Goal: Task Accomplishment & Management: Manage account settings

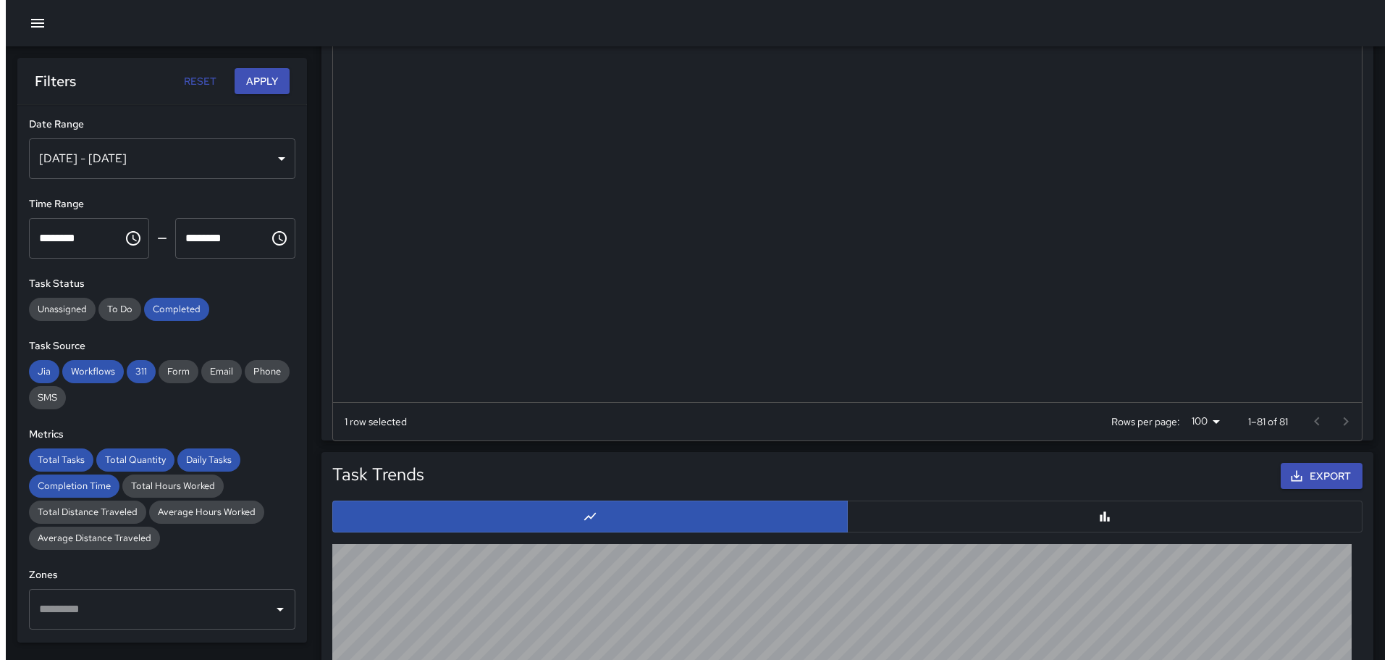
scroll to position [218, 0]
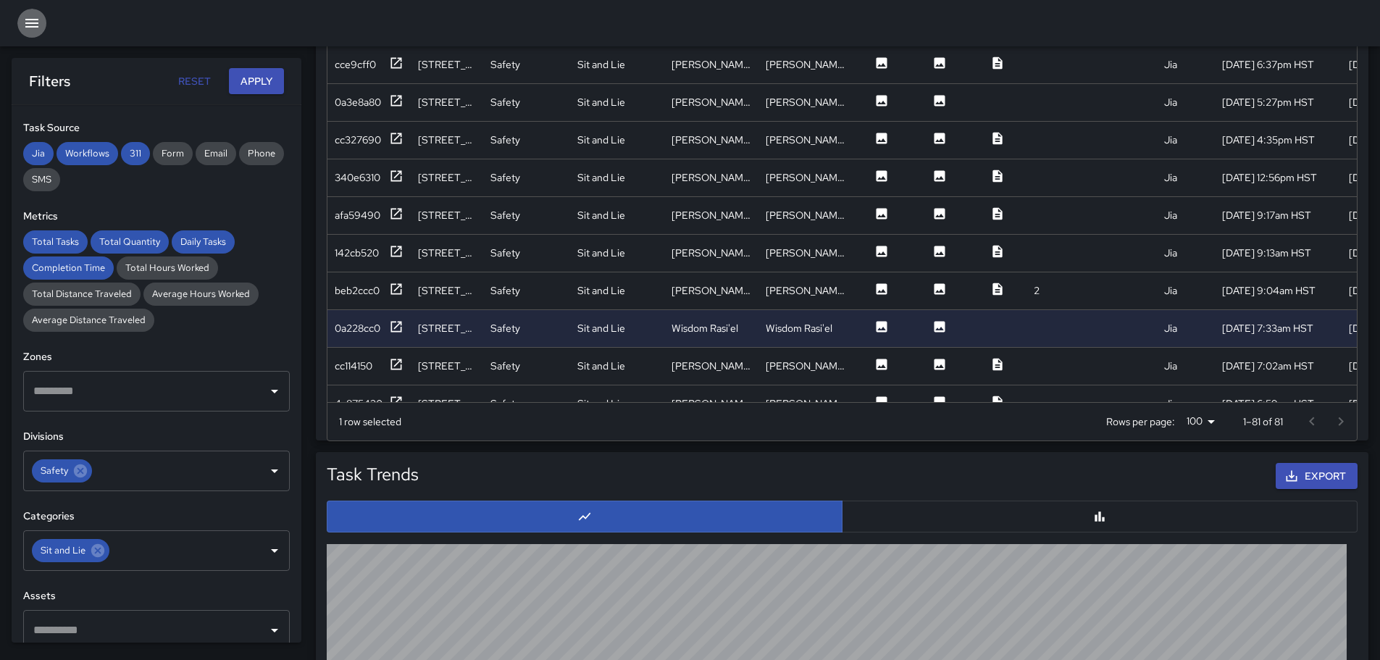
click at [28, 21] on icon "button" at bounding box center [31, 22] width 17 height 17
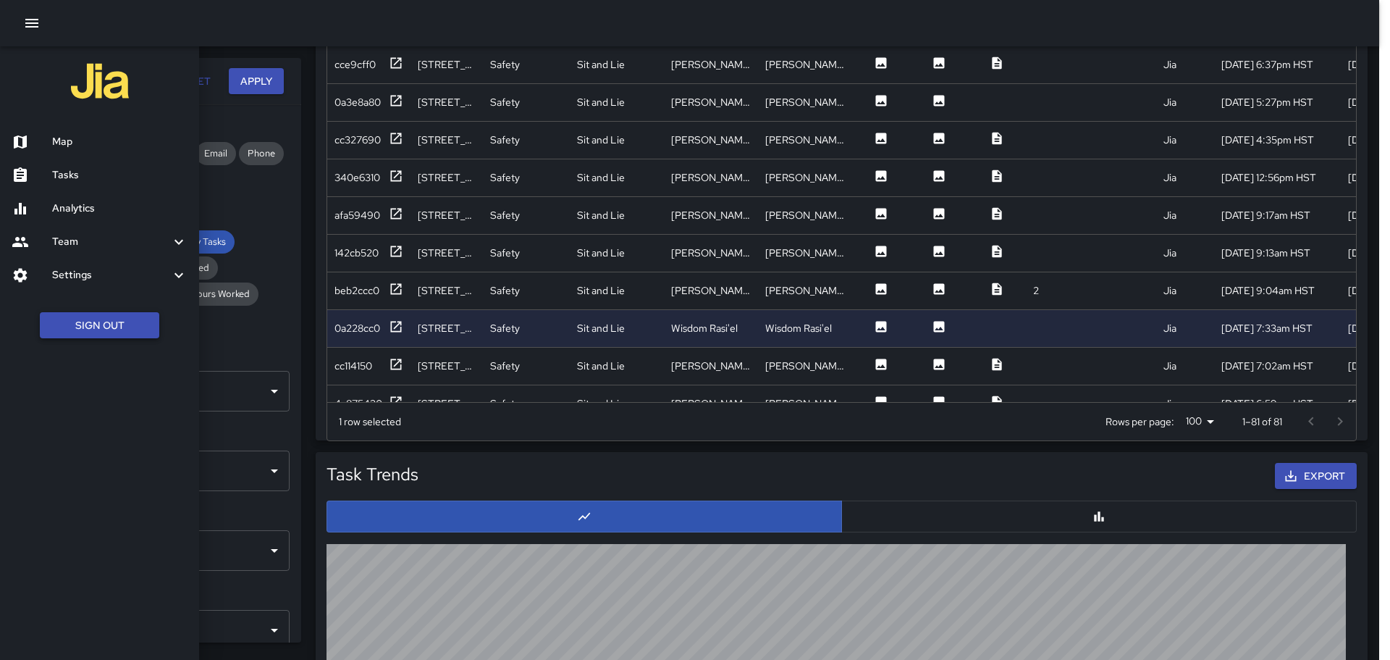
click at [102, 330] on button "Sign Out" at bounding box center [99, 325] width 119 height 27
